Goal: Navigation & Orientation: Find specific page/section

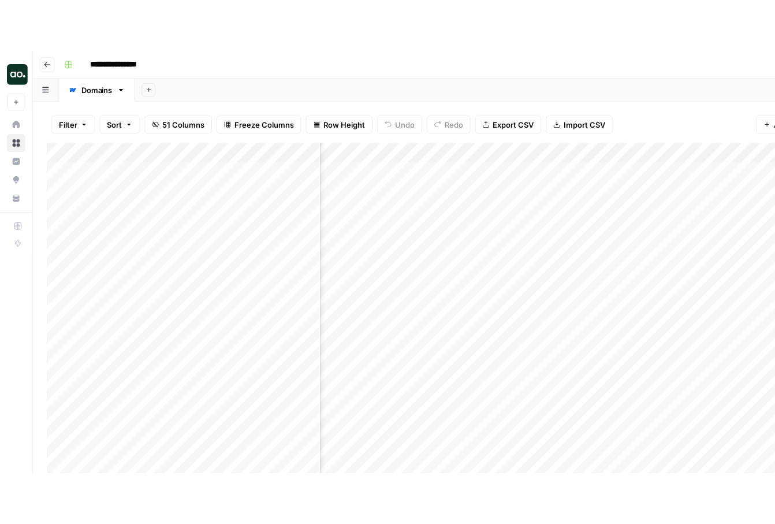
scroll to position [0, 457]
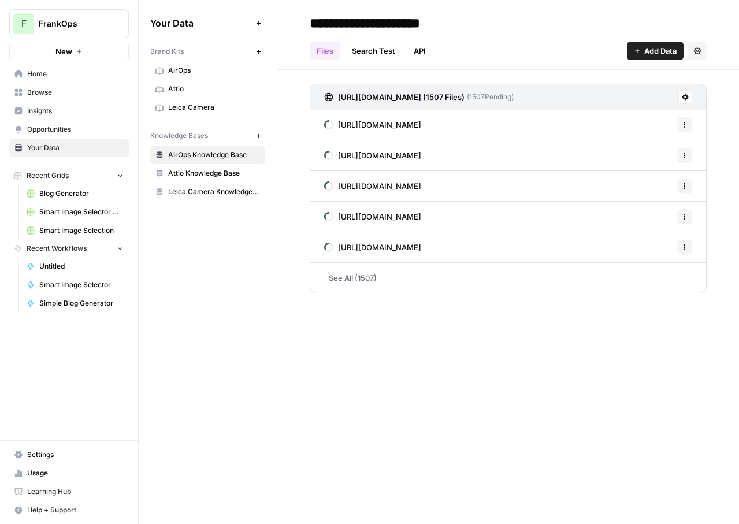
click at [330, 125] on icon at bounding box center [329, 125] width 12 height 12
click at [176, 85] on span "Attio" at bounding box center [214, 89] width 92 height 10
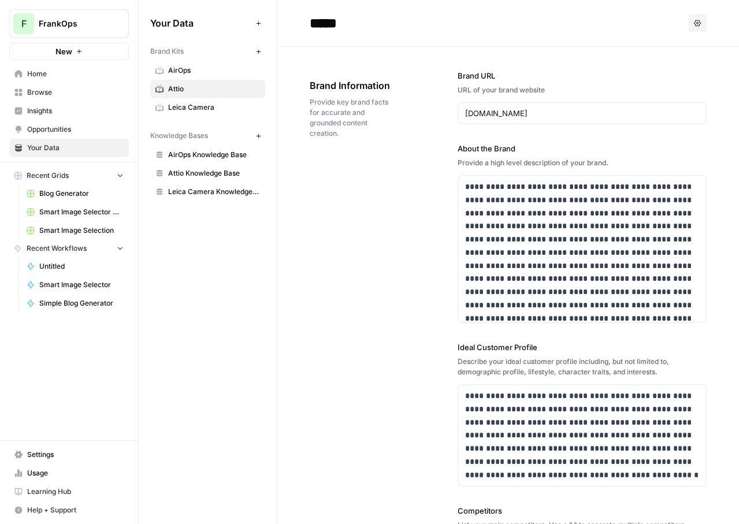
click at [200, 168] on span "Attio Knowledge Base" at bounding box center [214, 173] width 92 height 10
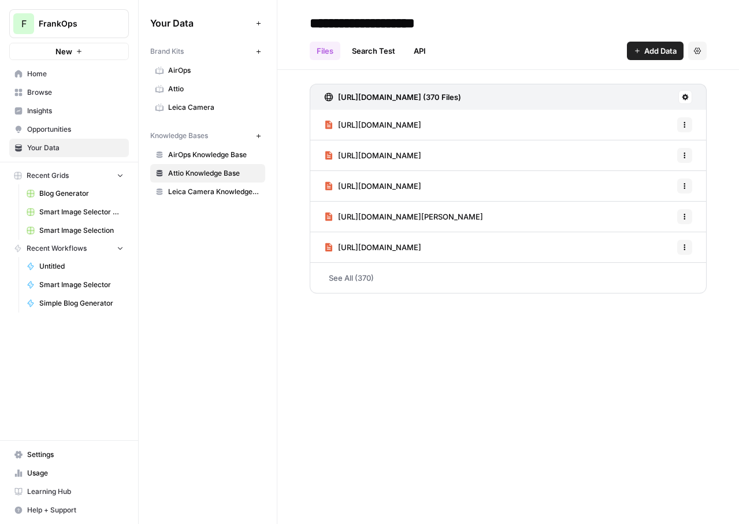
click at [213, 194] on span "Leica Camera Knowledge Base" at bounding box center [214, 192] width 92 height 10
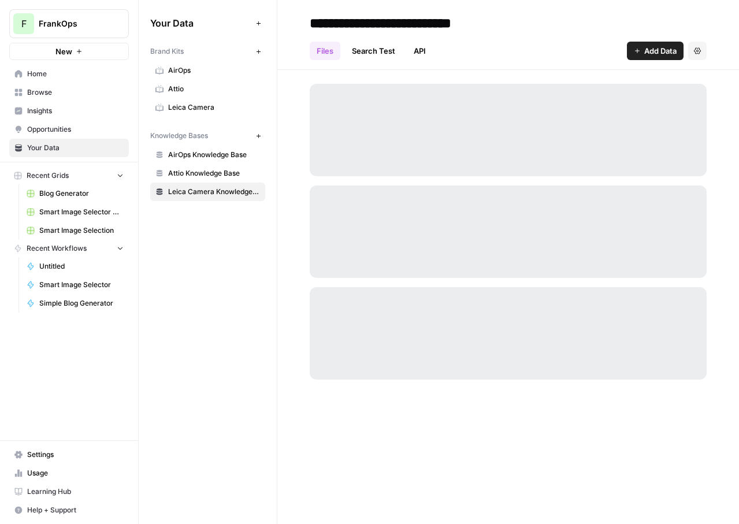
click at [204, 177] on span "Attio Knowledge Base" at bounding box center [214, 173] width 92 height 10
